Goal: Information Seeking & Learning: Learn about a topic

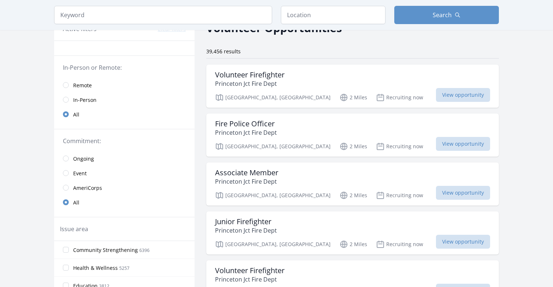
scroll to position [49, 0]
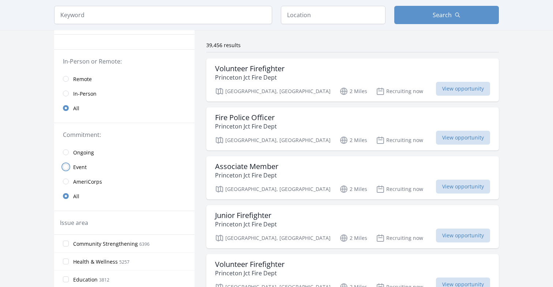
click at [66, 166] on input "radio" at bounding box center [66, 167] width 6 height 6
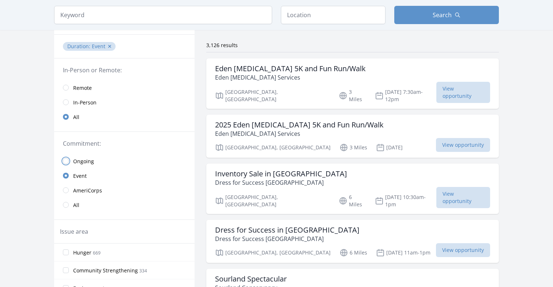
click at [68, 160] on input "radio" at bounding box center [66, 161] width 6 height 6
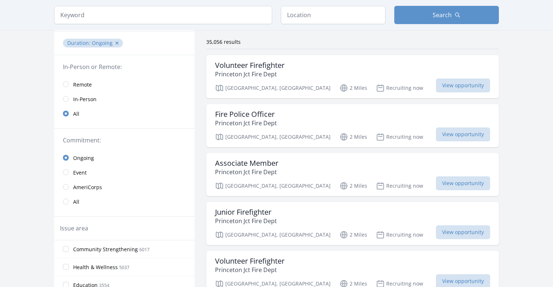
scroll to position [33, 0]
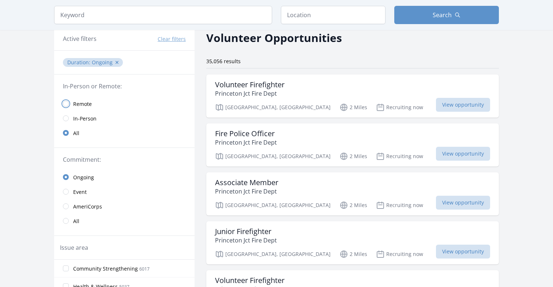
click at [64, 101] on input "radio" at bounding box center [66, 104] width 6 height 6
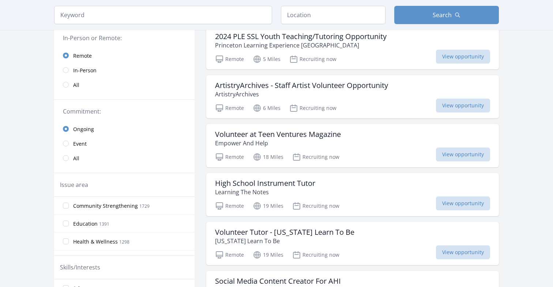
scroll to position [83, 0]
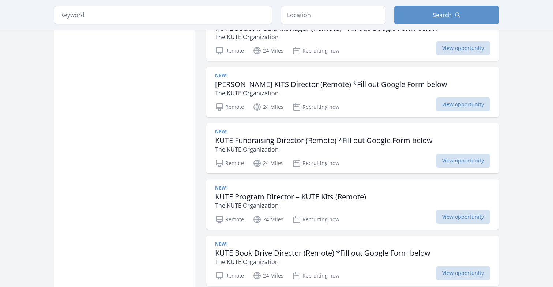
scroll to position [806, 0]
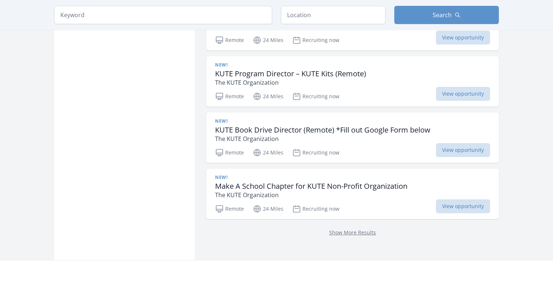
scroll to position [930, 0]
click at [357, 228] on link "Show More Results" at bounding box center [352, 231] width 47 height 7
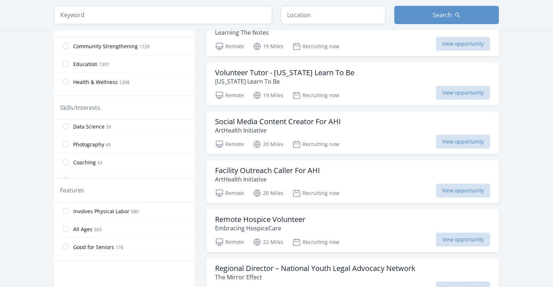
scroll to position [499, 0]
click at [66, 132] on input "Data Science 50" at bounding box center [66, 131] width 6 height 6
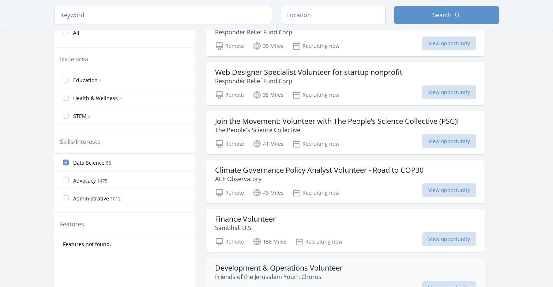
scroll to position [203, 0]
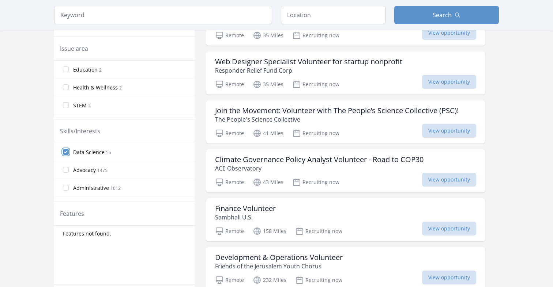
click at [66, 151] on input "Data Science 55" at bounding box center [66, 152] width 6 height 6
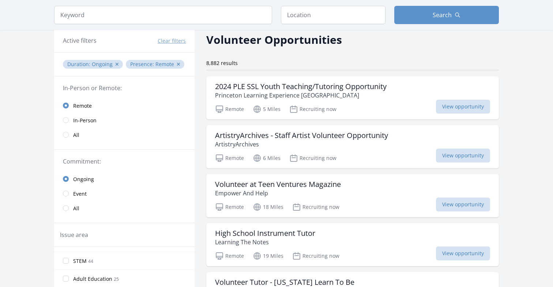
scroll to position [41, 0]
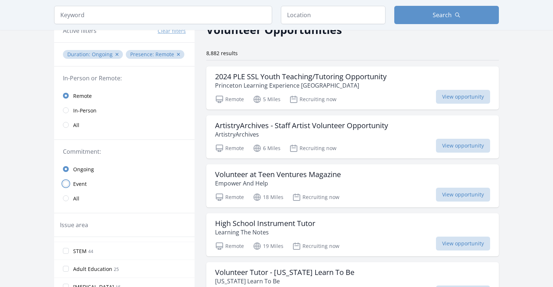
click at [66, 185] on input "radio" at bounding box center [66, 184] width 6 height 6
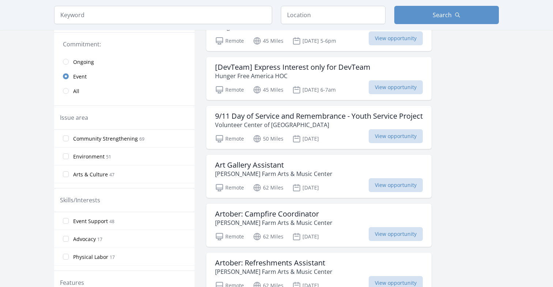
scroll to position [148, 0]
click at [84, 60] on span "Ongoing" at bounding box center [83, 62] width 21 height 7
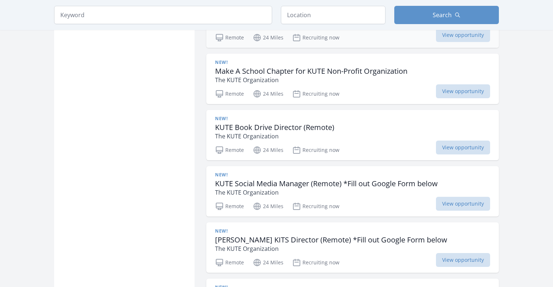
scroll to position [654, 0]
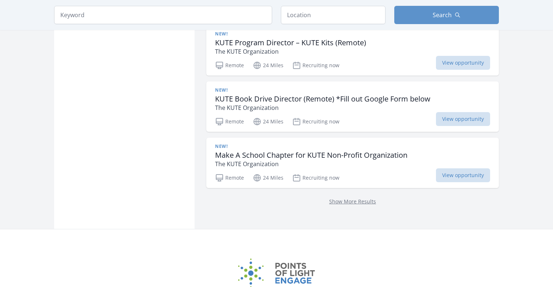
scroll to position [961, 0]
click at [342, 198] on link "Show More Results" at bounding box center [352, 201] width 47 height 7
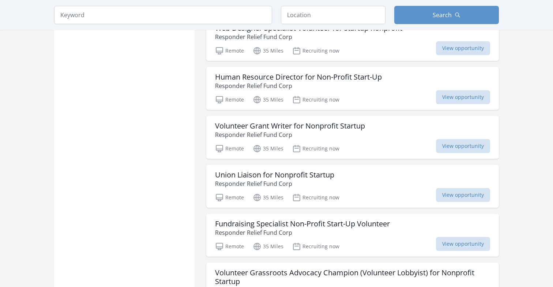
scroll to position [1819, 0]
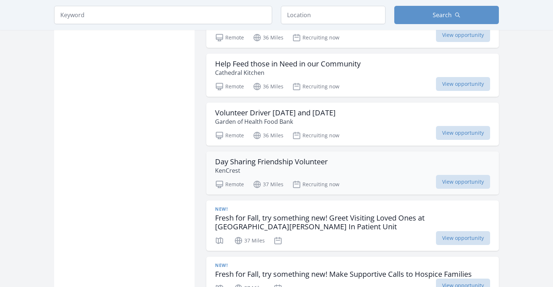
scroll to position [2516, 0]
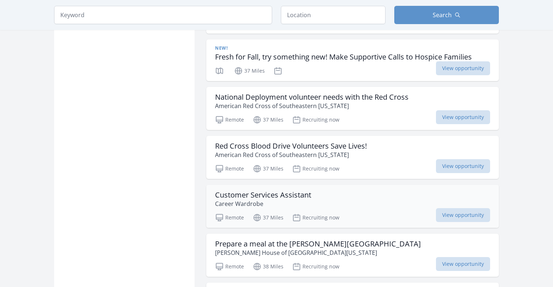
scroll to position [2733, 0]
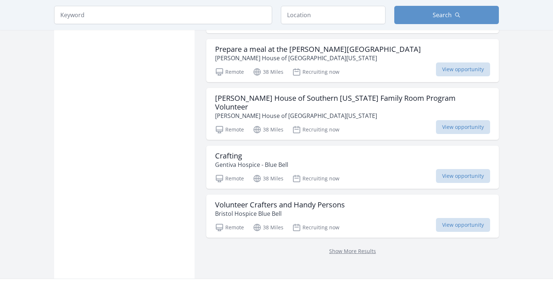
scroll to position [2928, 0]
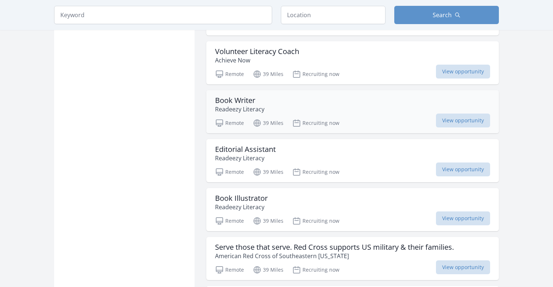
scroll to position [3696, 0]
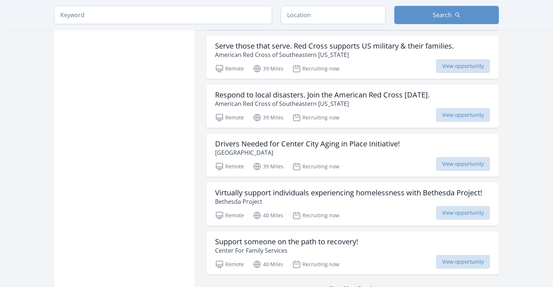
scroll to position [3880, 0]
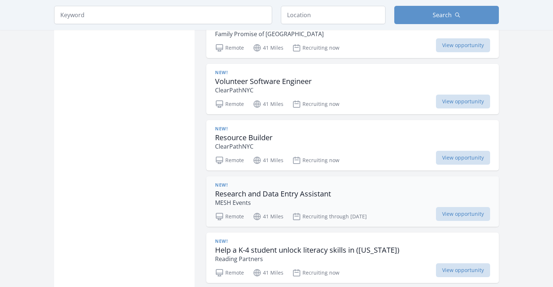
scroll to position [4251, 0]
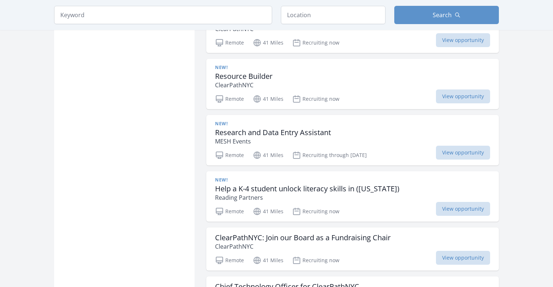
scroll to position [4316, 0]
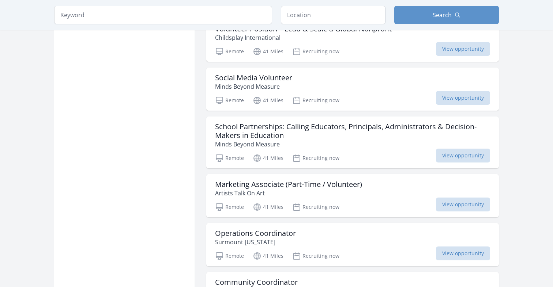
scroll to position [4771, 0]
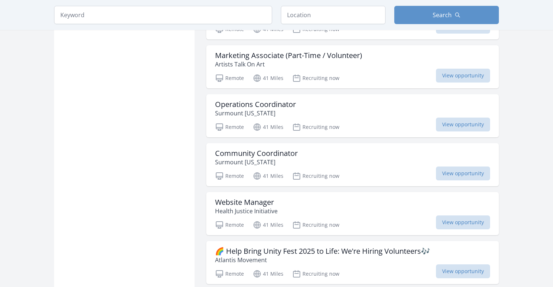
scroll to position [4905, 0]
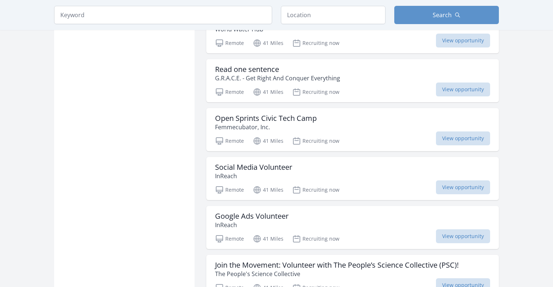
scroll to position [5815, 0]
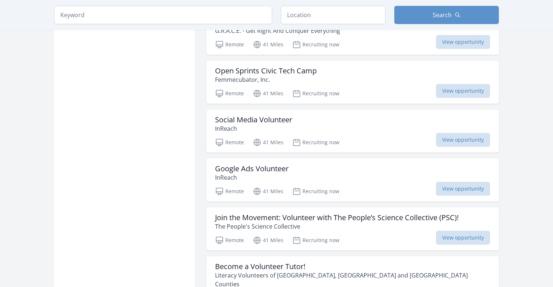
scroll to position [5863, 0]
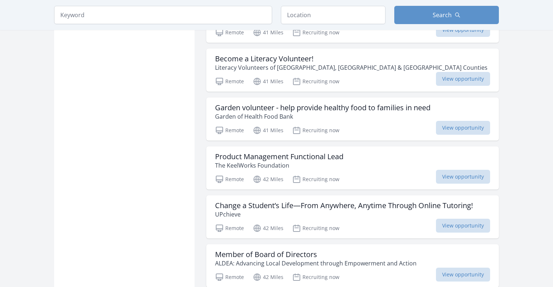
scroll to position [6130, 0]
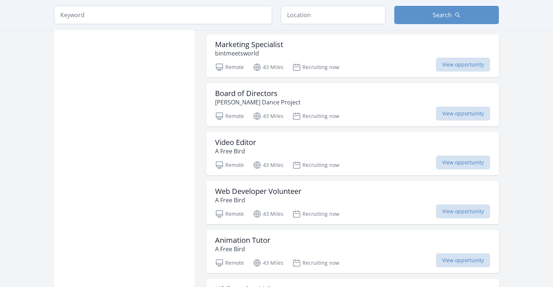
scroll to position [6582, 0]
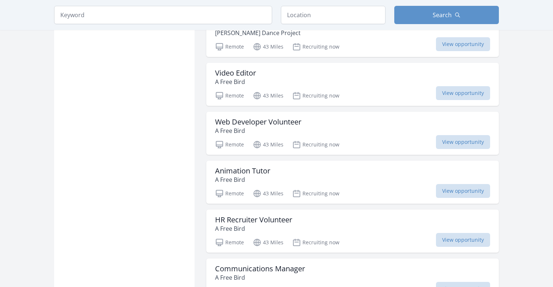
scroll to position [6652, 0]
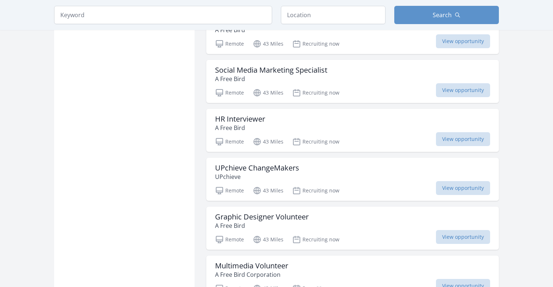
scroll to position [7047, 0]
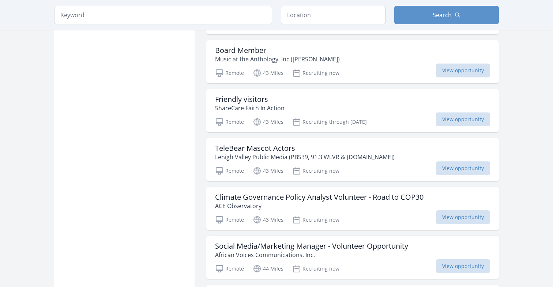
scroll to position [7810, 0]
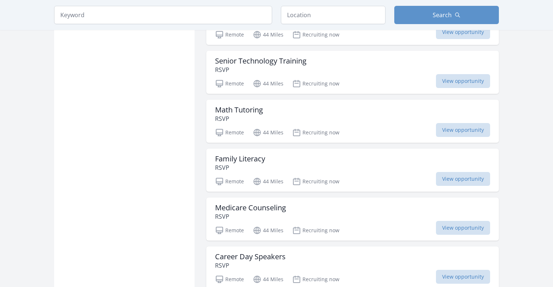
scroll to position [8339, 0]
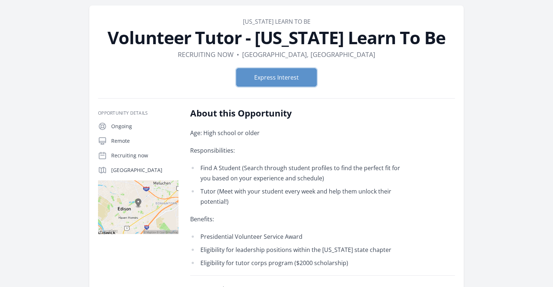
scroll to position [22, 0]
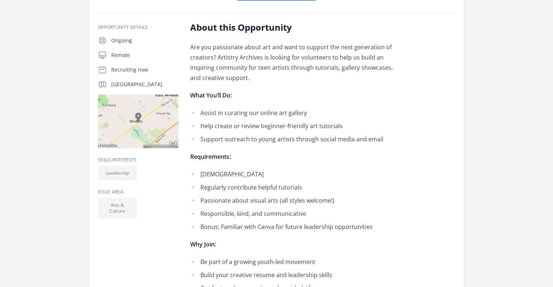
scroll to position [131, 0]
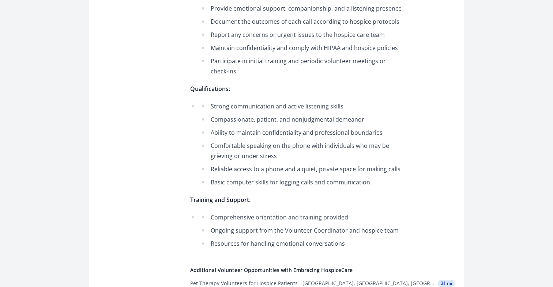
scroll to position [289, 0]
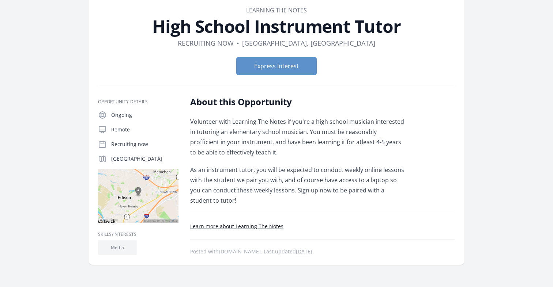
scroll to position [39, 0]
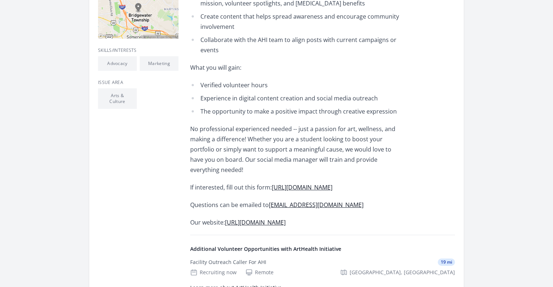
scroll to position [199, 0]
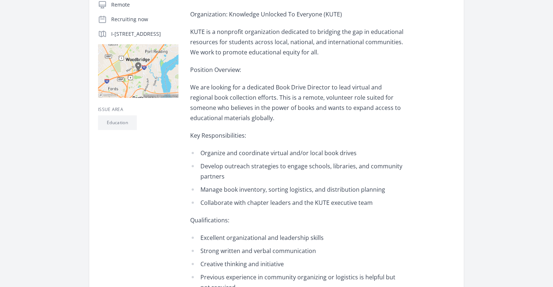
scroll to position [163, 0]
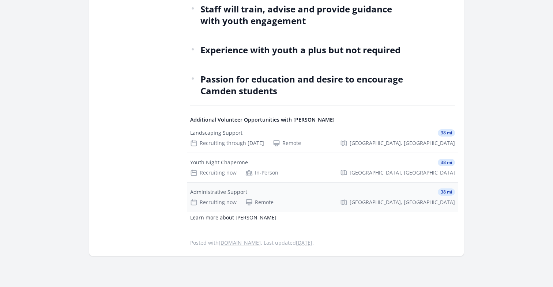
scroll to position [509, 0]
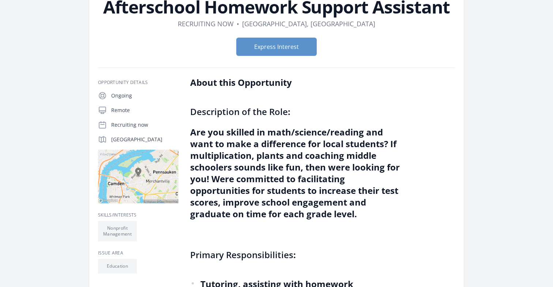
scroll to position [0, 0]
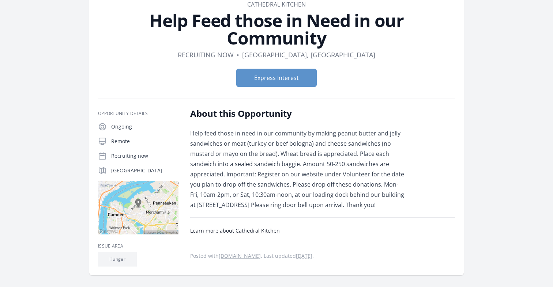
scroll to position [44, 0]
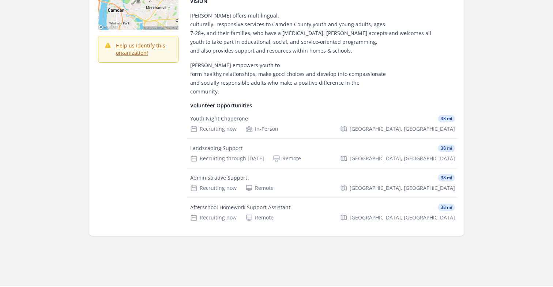
scroll to position [171, 0]
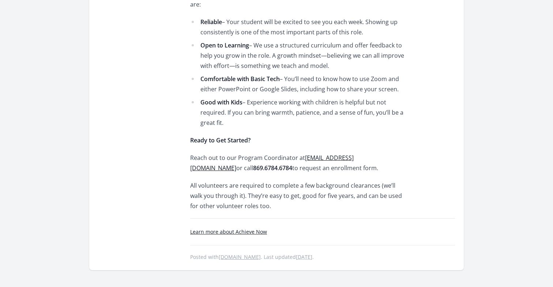
scroll to position [535, 0]
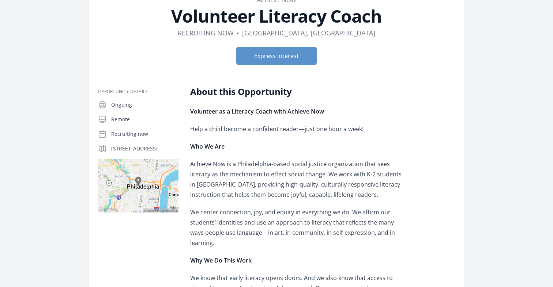
scroll to position [48, 0]
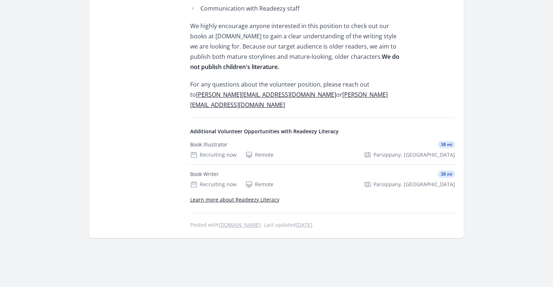
scroll to position [585, 0]
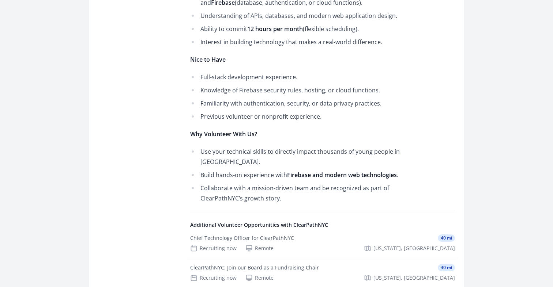
scroll to position [481, 0]
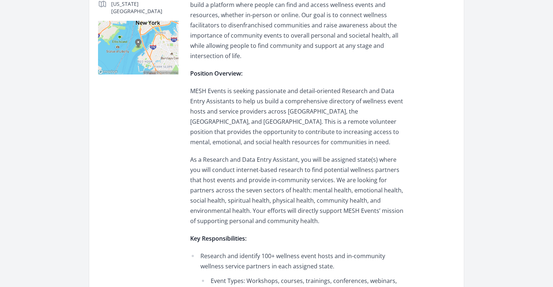
scroll to position [191, 0]
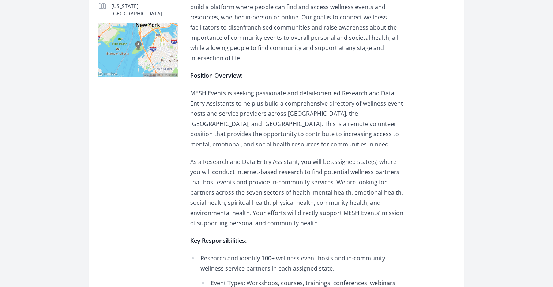
click at [248, 171] on p "As a Research and Data Entry Assistant, you will be assigned state(s) where you…" at bounding box center [297, 193] width 214 height 72
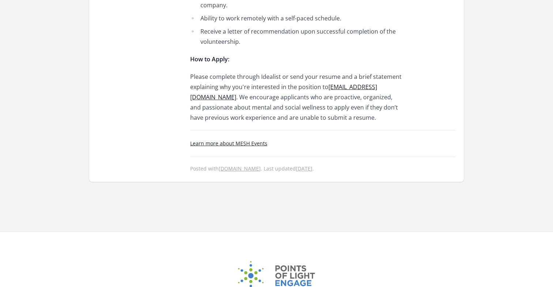
scroll to position [861, 0]
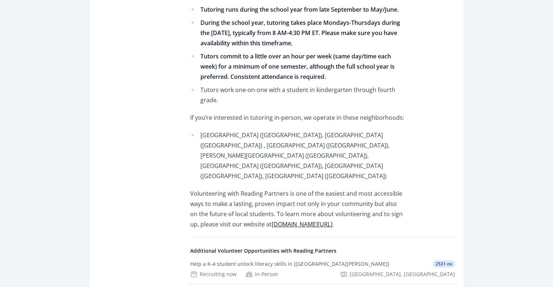
scroll to position [366, 0]
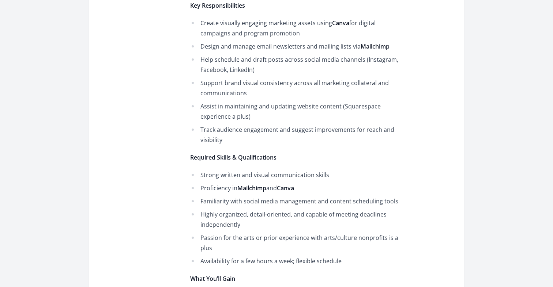
scroll to position [345, 0]
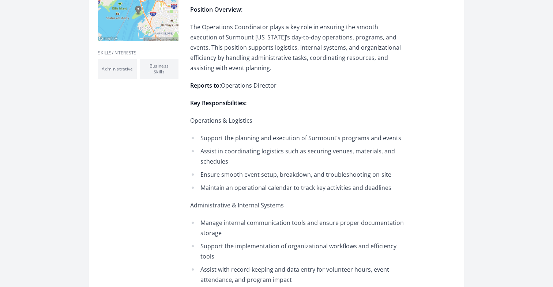
scroll to position [227, 0]
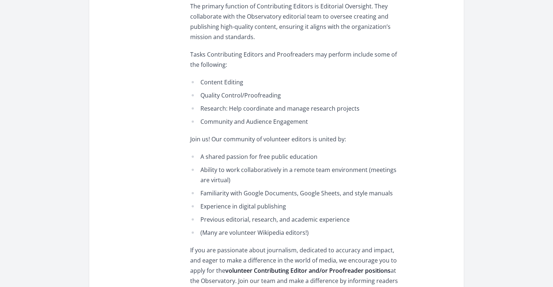
scroll to position [511, 0]
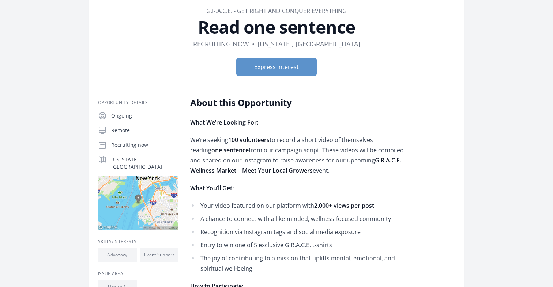
scroll to position [38, 0]
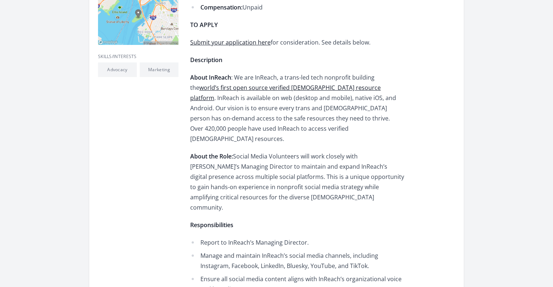
scroll to position [238, 0]
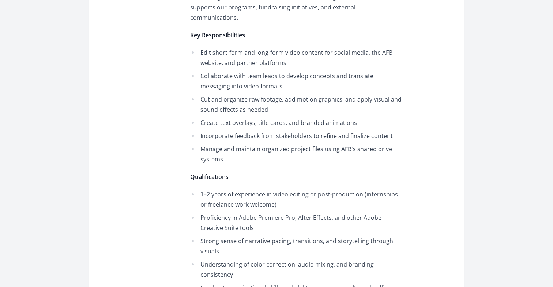
scroll to position [361, 0]
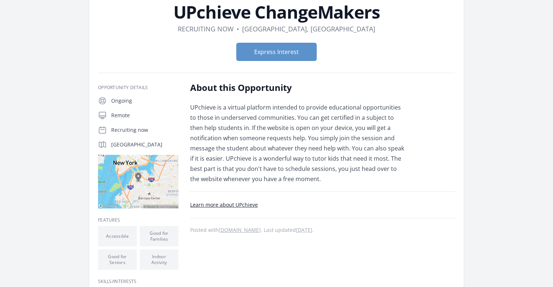
scroll to position [57, 0]
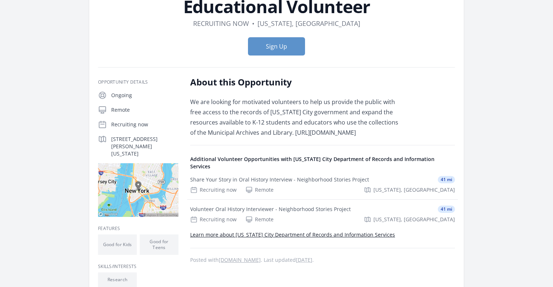
scroll to position [62, 0]
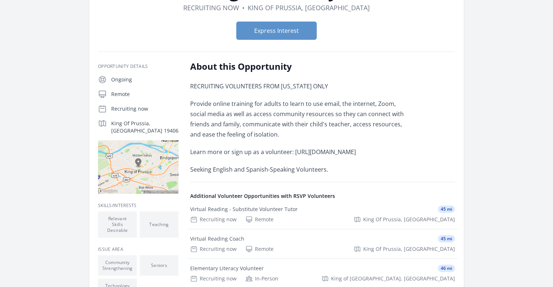
scroll to position [75, 0]
